Goal: Check status: Check status

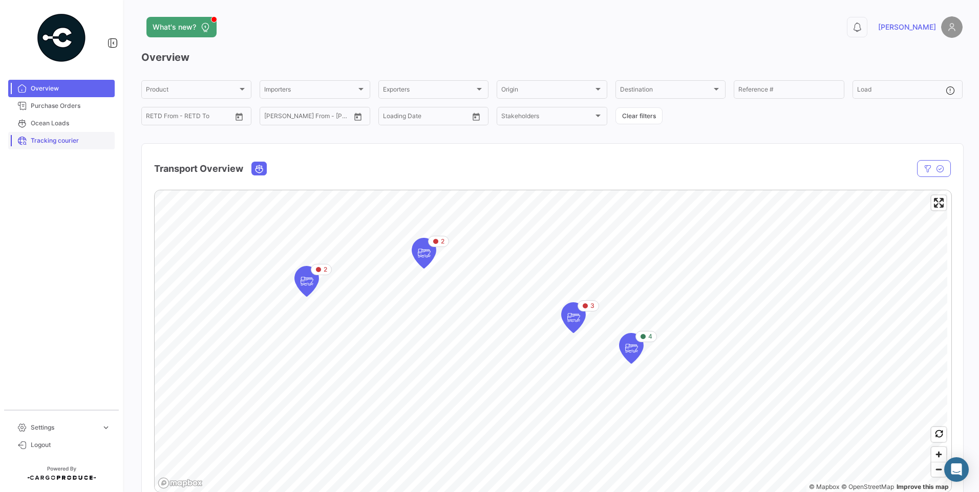
click at [36, 142] on span "Tracking courier" at bounding box center [71, 140] width 80 height 9
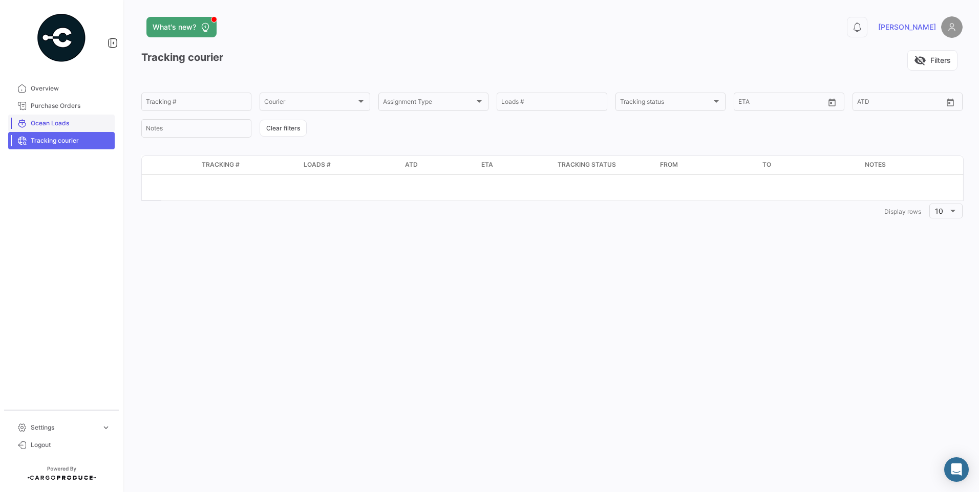
click at [47, 117] on link "Ocean Loads" at bounding box center [61, 123] width 106 height 17
click at [69, 102] on span "Purchase Orders" at bounding box center [71, 105] width 80 height 9
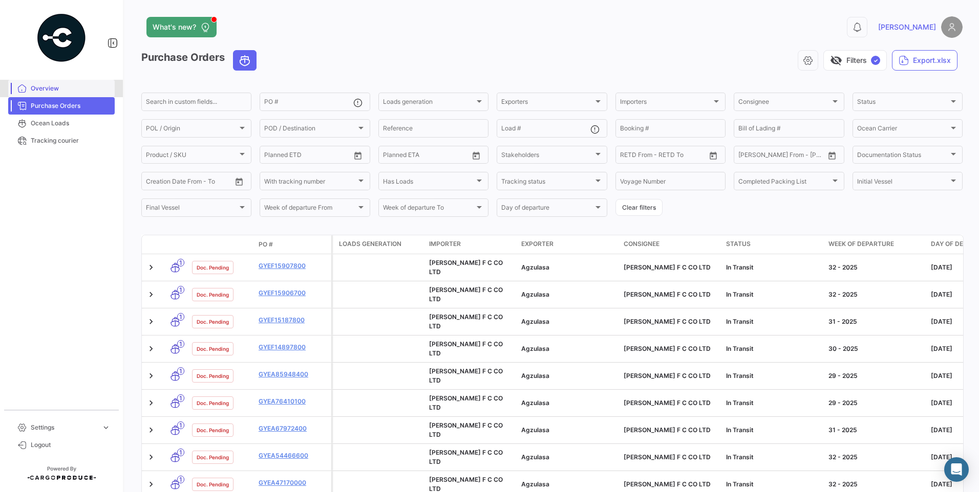
click at [52, 89] on span "Overview" at bounding box center [71, 88] width 80 height 9
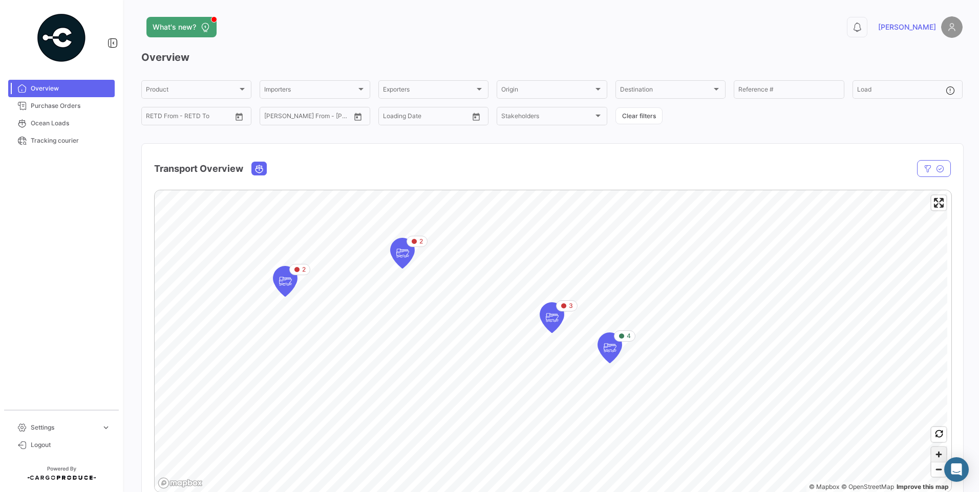
click at [936, 452] on span "Zoom in" at bounding box center [938, 454] width 15 height 15
click at [651, 353] on icon "Map marker" at bounding box center [649, 354] width 14 height 21
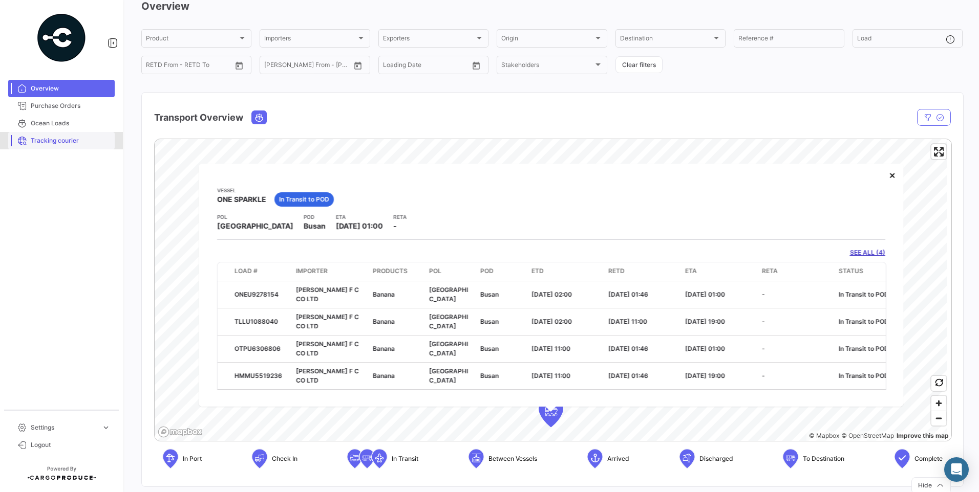
click at [45, 147] on link "Tracking courier" at bounding box center [61, 140] width 106 height 17
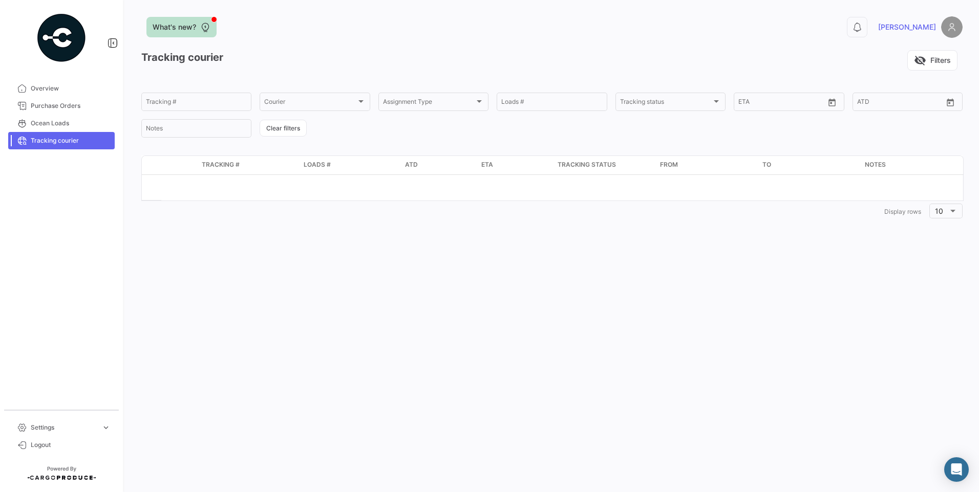
click at [207, 28] on icon at bounding box center [205, 27] width 10 height 10
click at [186, 28] on span "What's new?" at bounding box center [175, 27] width 44 height 10
click at [57, 106] on span "Purchase Orders" at bounding box center [71, 105] width 80 height 9
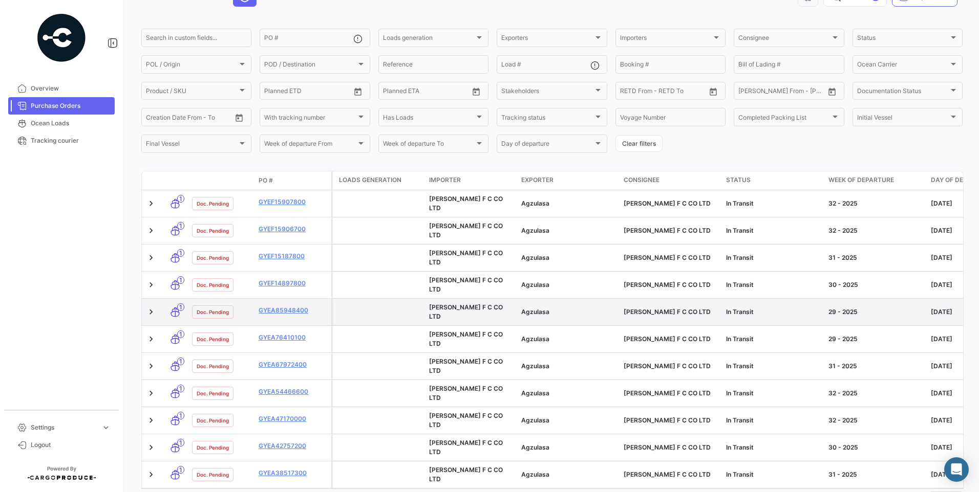
scroll to position [69, 0]
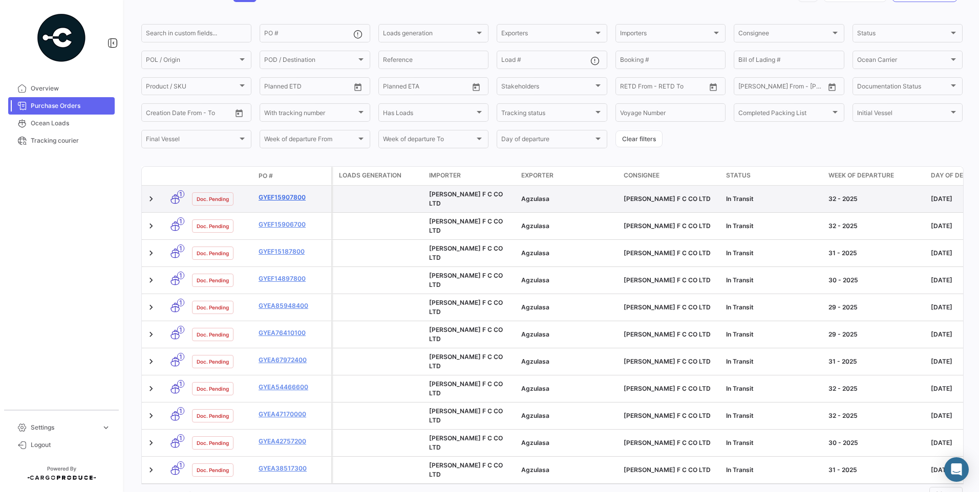
click at [269, 197] on link "GYEF15907800" at bounding box center [293, 197] width 69 height 9
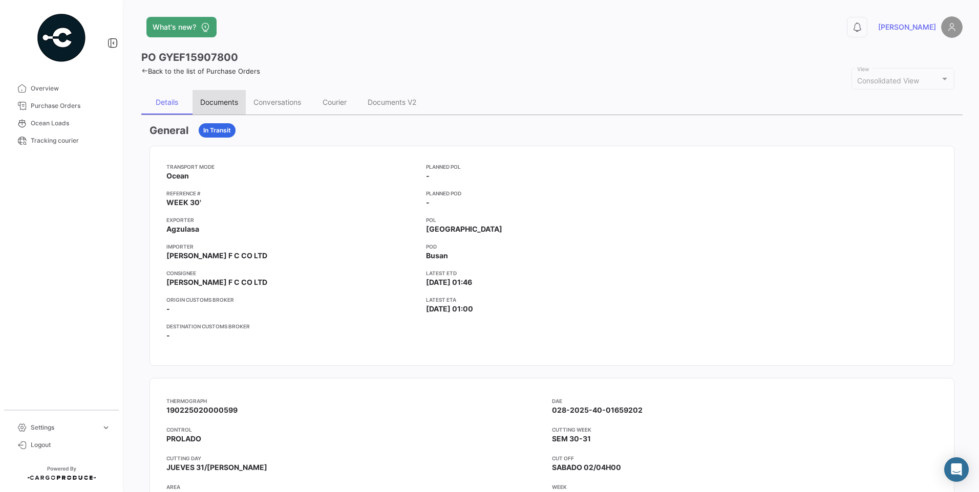
click at [227, 102] on div "Documents" at bounding box center [219, 102] width 38 height 9
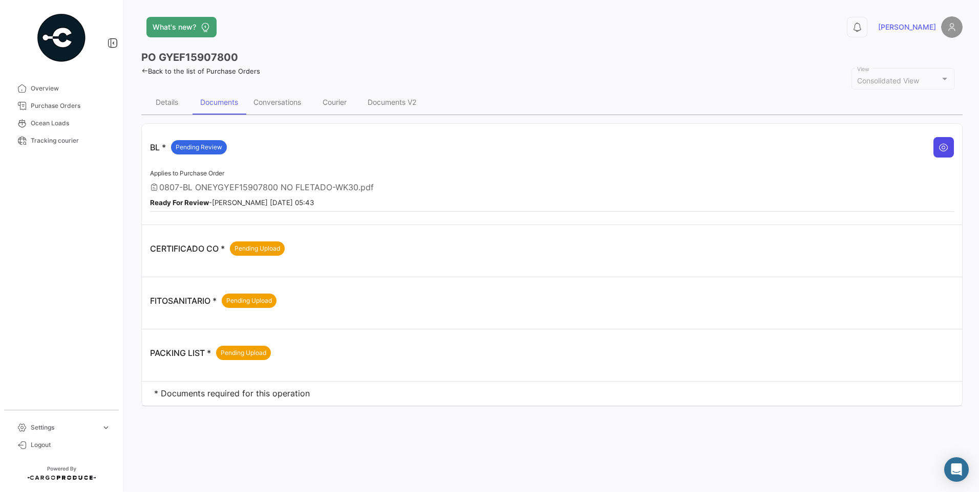
click at [950, 147] on button at bounding box center [943, 147] width 20 height 20
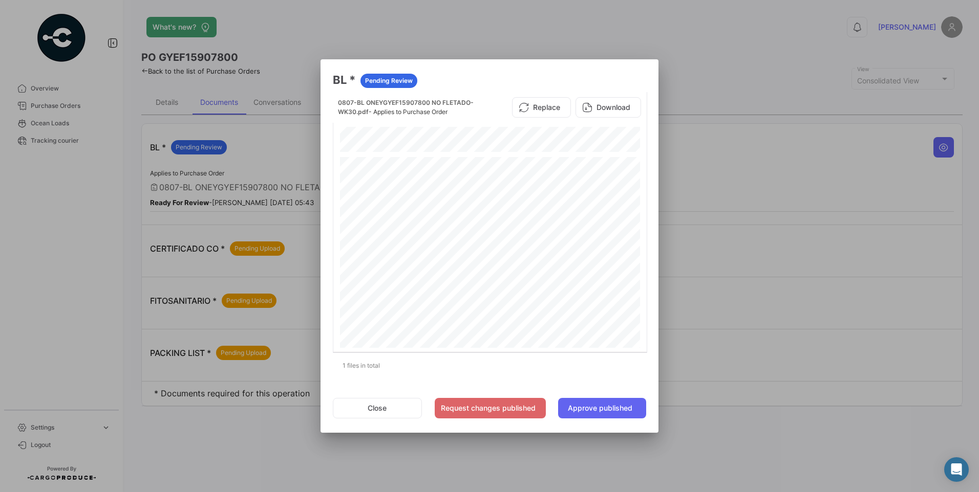
scroll to position [381, 0]
click at [384, 405] on button "Close" at bounding box center [377, 408] width 89 height 20
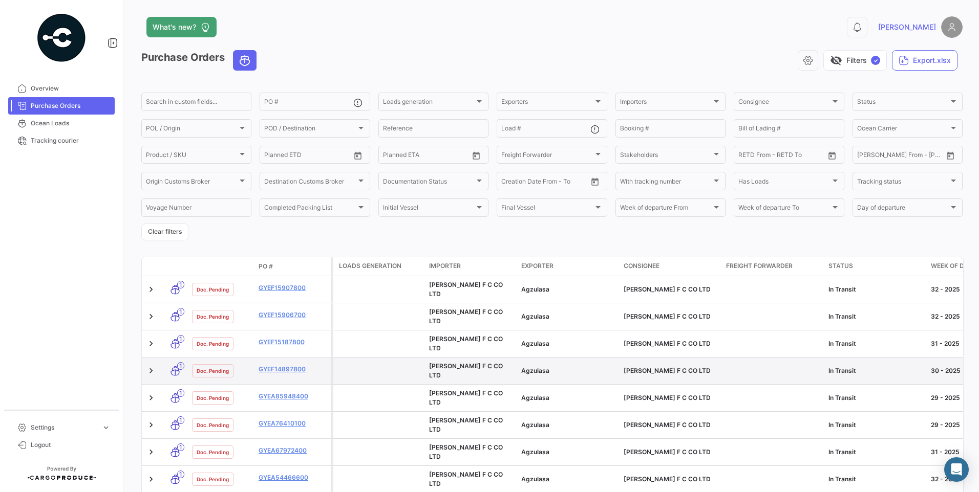
scroll to position [91, 0]
